Goal: Information Seeking & Learning: Learn about a topic

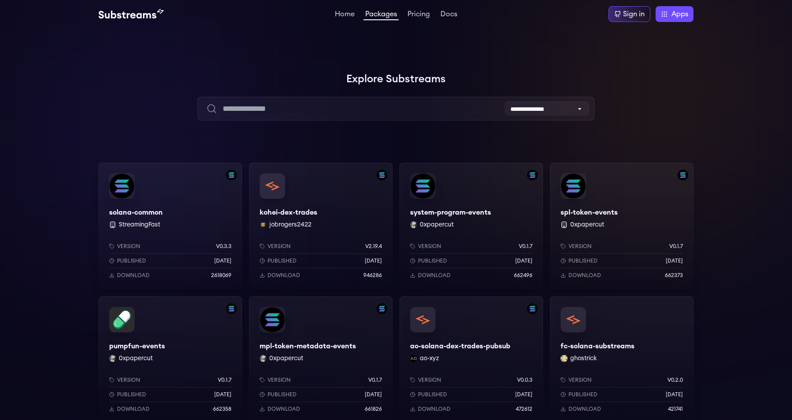
click at [464, 216] on div "system-program-events 0xpapercut Version v0.1.7 Published 8 months ago Download…" at bounding box center [470, 226] width 143 height 127
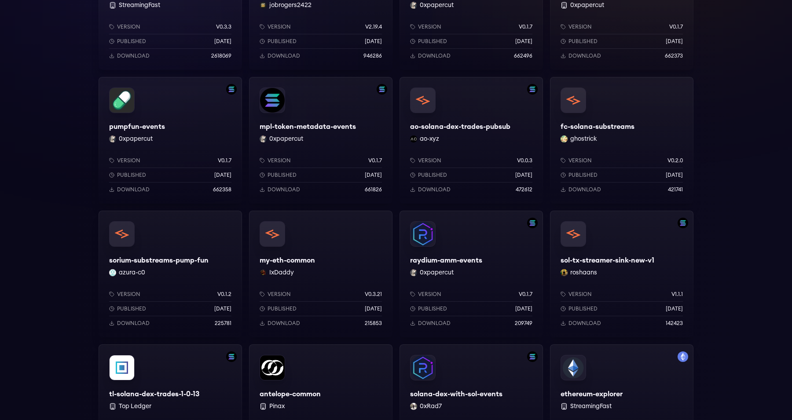
scroll to position [347, 0]
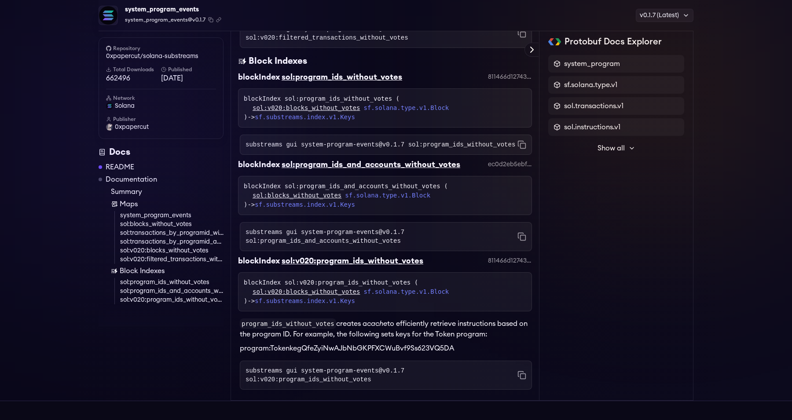
scroll to position [1280, 0]
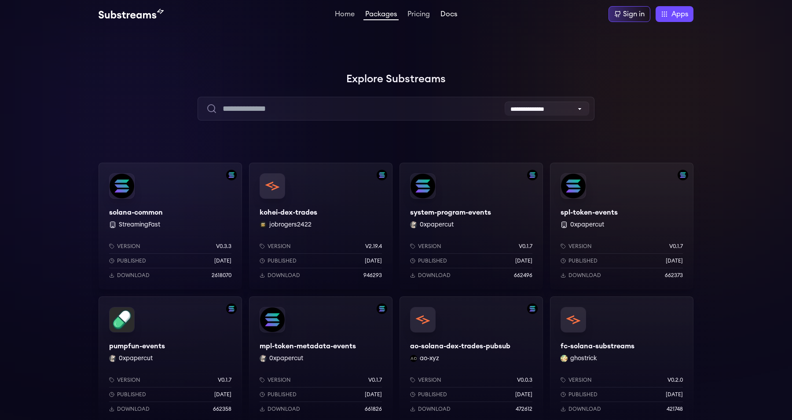
click at [448, 14] on link "Docs" at bounding box center [448, 15] width 20 height 9
